Goal: Information Seeking & Learning: Learn about a topic

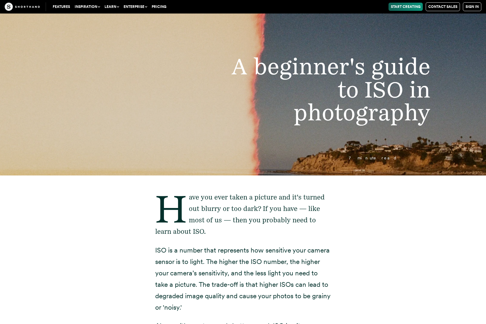
drag, startPoint x: 236, startPoint y: 209, endPoint x: 235, endPoint y: 213, distance: 4.8
click at [237, 209] on p "Have you ever taken a picture and it's turned out blurry or too dark? If you ha…" at bounding box center [243, 214] width 176 height 46
drag, startPoint x: 224, startPoint y: 221, endPoint x: 226, endPoint y: 223, distance: 3.1
click at [226, 222] on p "Have you ever taken a picture and it's turned out blurry or too dark? If you ha…" at bounding box center [243, 214] width 176 height 46
click at [242, 263] on p "ISO is a number that represents how sensitive your camera sensor is to light. T…" at bounding box center [243, 278] width 176 height 69
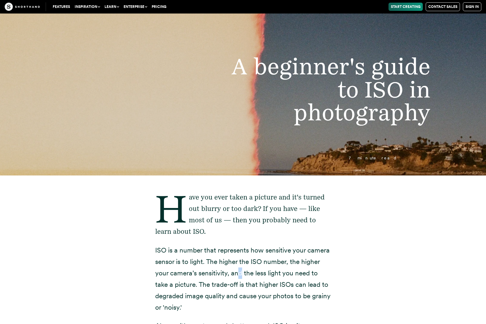
drag, startPoint x: 241, startPoint y: 275, endPoint x: 242, endPoint y: 279, distance: 4.2
click at [242, 276] on p "ISO is a number that represents how sensitive your camera sensor is to light. T…" at bounding box center [243, 278] width 176 height 69
click at [244, 286] on p "ISO is a number that represents how sensitive your camera sensor is to light. T…" at bounding box center [243, 278] width 176 height 69
click at [245, 298] on p "ISO is a number that represents how sensitive your camera sensor is to light. T…" at bounding box center [243, 278] width 176 height 69
drag, startPoint x: 241, startPoint y: 285, endPoint x: 239, endPoint y: 290, distance: 4.9
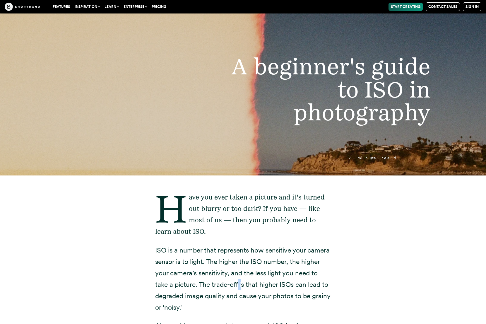
click at [242, 287] on p "ISO is a number that represents how sensitive your camera sensor is to light. T…" at bounding box center [243, 278] width 176 height 69
drag, startPoint x: 237, startPoint y: 297, endPoint x: 241, endPoint y: 296, distance: 3.9
click at [240, 296] on p "ISO is a number that represents how sensitive your camera sensor is to light. T…" at bounding box center [243, 278] width 176 height 69
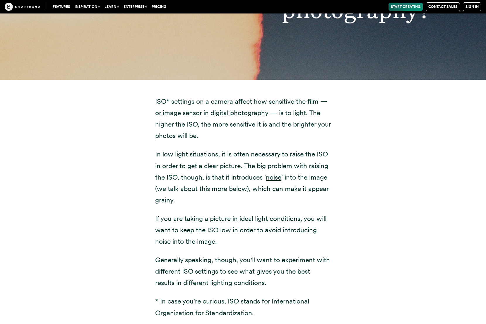
scroll to position [791, 0]
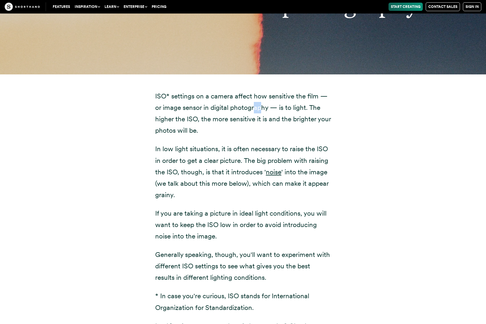
drag, startPoint x: 256, startPoint y: 106, endPoint x: 260, endPoint y: 108, distance: 4.7
click at [262, 108] on p "ISO* settings on a camera affect how sensitive the film — or image sensor in di…" at bounding box center [243, 113] width 176 height 46
drag, startPoint x: 257, startPoint y: 222, endPoint x: 254, endPoint y: 225, distance: 4.2
click at [262, 222] on p "If you are taking a picture in ideal light conditions, you will want to keep th…" at bounding box center [243, 224] width 176 height 34
drag, startPoint x: 200, startPoint y: 232, endPoint x: 201, endPoint y: 238, distance: 5.9
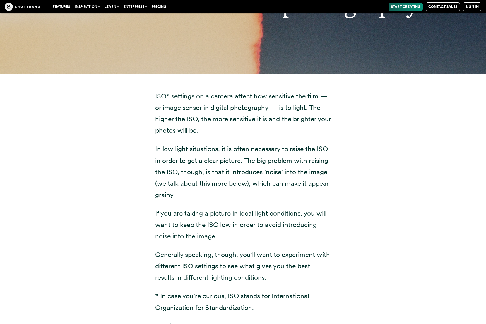
click at [201, 233] on p "If you are taking a picture in ideal light conditions, you will want to keep th…" at bounding box center [243, 224] width 176 height 34
drag, startPoint x: 255, startPoint y: 254, endPoint x: 248, endPoint y: 259, distance: 8.4
click at [258, 253] on p "Generally speaking, though, you'll want to experiment with different ISO settin…" at bounding box center [243, 266] width 176 height 34
click at [252, 264] on p "Generally speaking, though, you'll want to experiment with different ISO settin…" at bounding box center [243, 266] width 176 height 34
click at [254, 275] on p "Generally speaking, though, you'll want to experiment with different ISO settin…" at bounding box center [243, 266] width 176 height 34
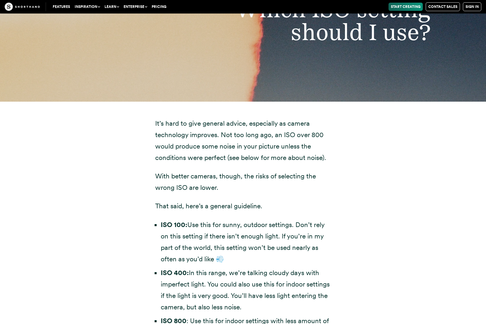
scroll to position [1713, 0]
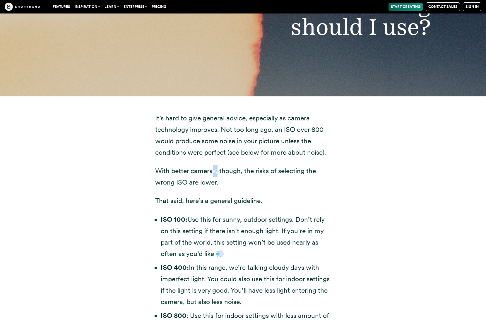
click at [219, 171] on p "With better cameras, though, the risks of selecting the wrong ISO are lower." at bounding box center [243, 176] width 176 height 23
click at [205, 183] on p "With better cameras, though, the risks of selecting the wrong ISO are lower." at bounding box center [243, 176] width 176 height 23
drag, startPoint x: 260, startPoint y: 169, endPoint x: 263, endPoint y: 168, distance: 2.9
click at [263, 168] on p "With better cameras, though, the risks of selecting the wrong ISO are lower." at bounding box center [243, 176] width 176 height 23
click at [207, 180] on p "With better cameras, though, the risks of selecting the wrong ISO are lower." at bounding box center [243, 176] width 176 height 23
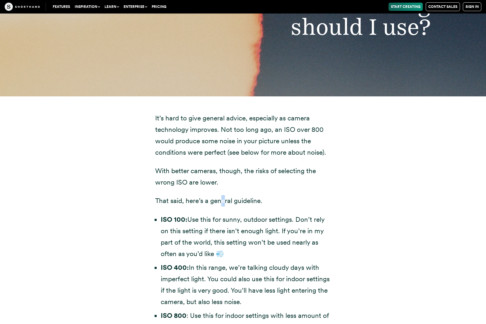
drag, startPoint x: 222, startPoint y: 201, endPoint x: 226, endPoint y: 201, distance: 3.5
click at [225, 200] on p "That said, here’s a general guideline." at bounding box center [243, 200] width 176 height 11
click at [255, 217] on li "ISO 100: Use this for sunny, outdoor settings. Don’t rely on this setting if th…" at bounding box center [246, 237] width 170 height 46
click at [307, 231] on li "ISO 100: Use this for sunny, outdoor settings. Don’t rely on this setting if th…" at bounding box center [246, 237] width 170 height 46
click at [279, 241] on li "ISO 100: Use this for sunny, outdoor settings. Don’t rely on this setting if th…" at bounding box center [246, 237] width 170 height 46
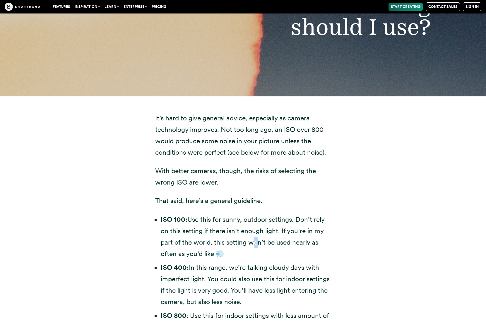
click at [256, 240] on li "ISO 100: Use this for sunny, outdoor settings. Don’t rely on this setting if th…" at bounding box center [246, 237] width 170 height 46
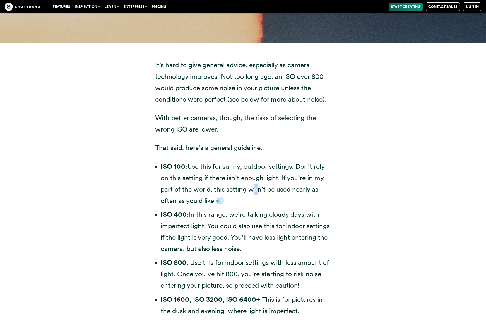
scroll to position [1803, 0]
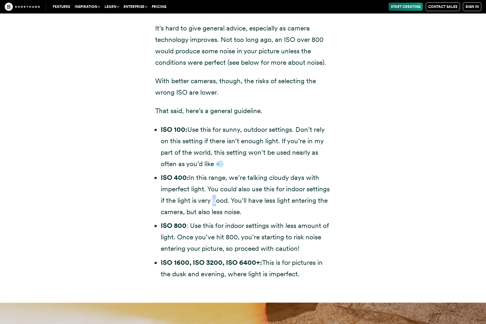
drag, startPoint x: 236, startPoint y: 199, endPoint x: 253, endPoint y: 197, distance: 17.0
click at [245, 198] on li "ISO 400: In this range, we’re talking cloudy days with imperfect light. You cou…" at bounding box center [246, 195] width 170 height 46
drag, startPoint x: 272, startPoint y: 198, endPoint x: 281, endPoint y: 200, distance: 9.6
click at [281, 200] on li "ISO 400: In this range, we’re talking cloudy days with imperfect light. You cou…" at bounding box center [246, 195] width 170 height 46
drag, startPoint x: 252, startPoint y: 210, endPoint x: 255, endPoint y: 211, distance: 3.9
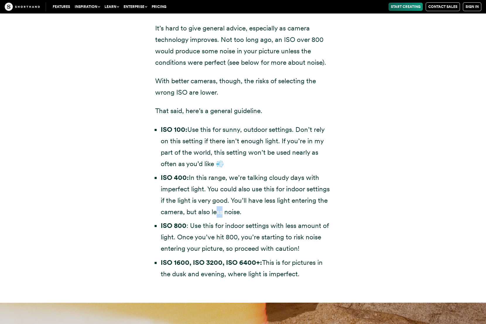
click at [257, 210] on li "ISO 400: In this range, we’re talking cloudy days with imperfect light. You cou…" at bounding box center [246, 195] width 170 height 46
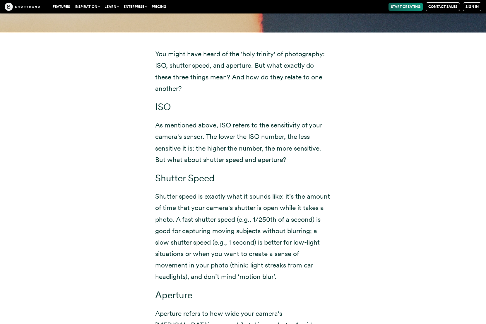
scroll to position [4137, 0]
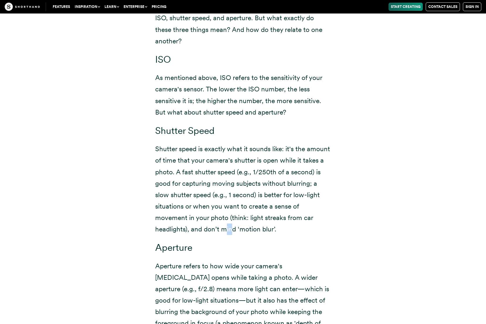
drag, startPoint x: 225, startPoint y: 223, endPoint x: 237, endPoint y: 224, distance: 11.7
click at [234, 222] on p "Shutter speed is exactly what it sounds like: it's the amount of time that your…" at bounding box center [243, 189] width 176 height 92
click at [260, 223] on p "Shutter speed is exactly what it sounds like: it's the amount of time that your…" at bounding box center [243, 189] width 176 height 92
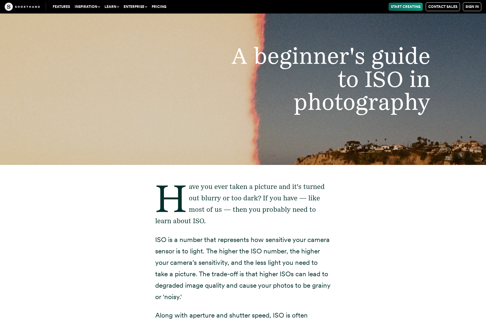
scroll to position [0, 0]
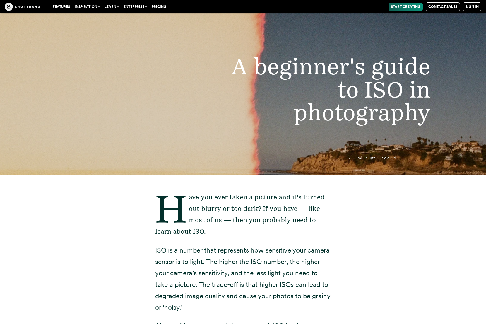
click at [118, 7] on button "Learn" at bounding box center [111, 7] width 19 height 8
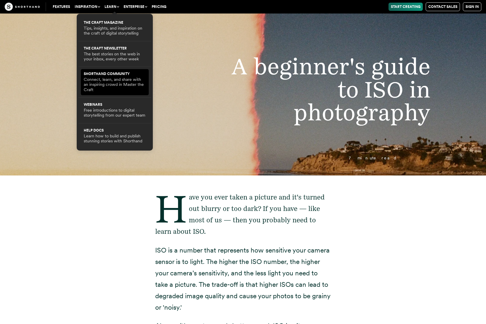
click at [110, 74] on link "Shorthand Community Connect, learn, and share with an inspiring crowd in Master…" at bounding box center [115, 82] width 62 height 20
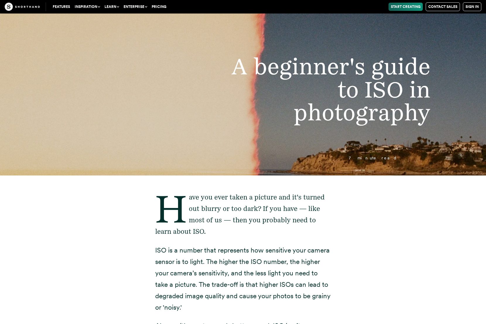
click at [115, 7] on button "Learn" at bounding box center [111, 7] width 19 height 8
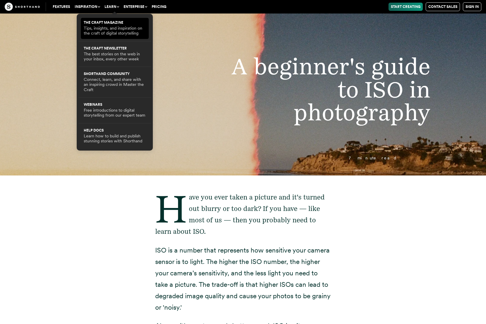
click at [109, 23] on link "The Craft magazine Tips, insights, and inspiration on the craft of digital stor…" at bounding box center [115, 28] width 62 height 15
